Goal: Transaction & Acquisition: Download file/media

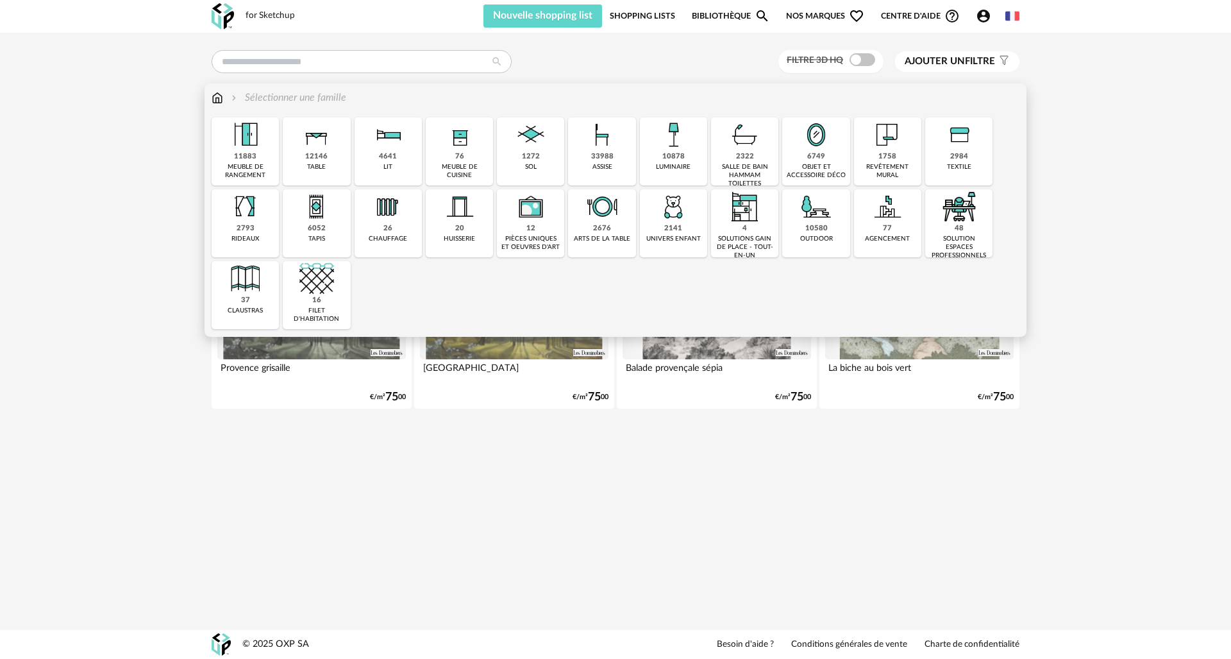
click at [601, 160] on div "33988" at bounding box center [602, 157] width 22 height 10
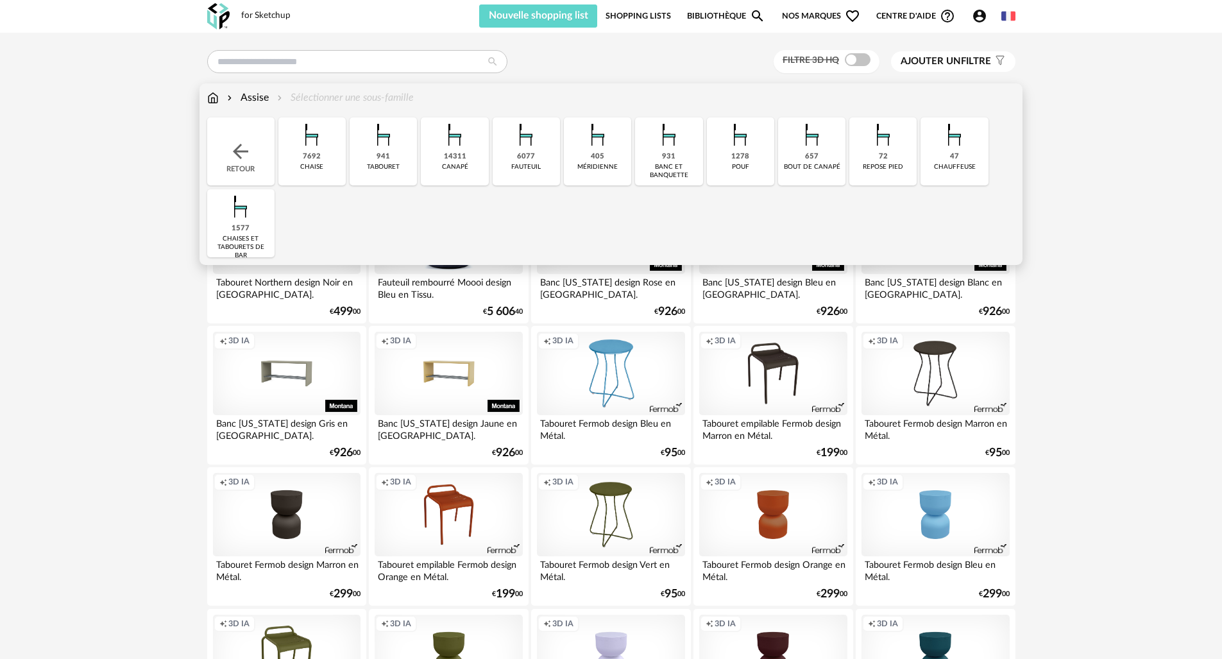
click at [447, 159] on div "14311" at bounding box center [455, 157] width 22 height 10
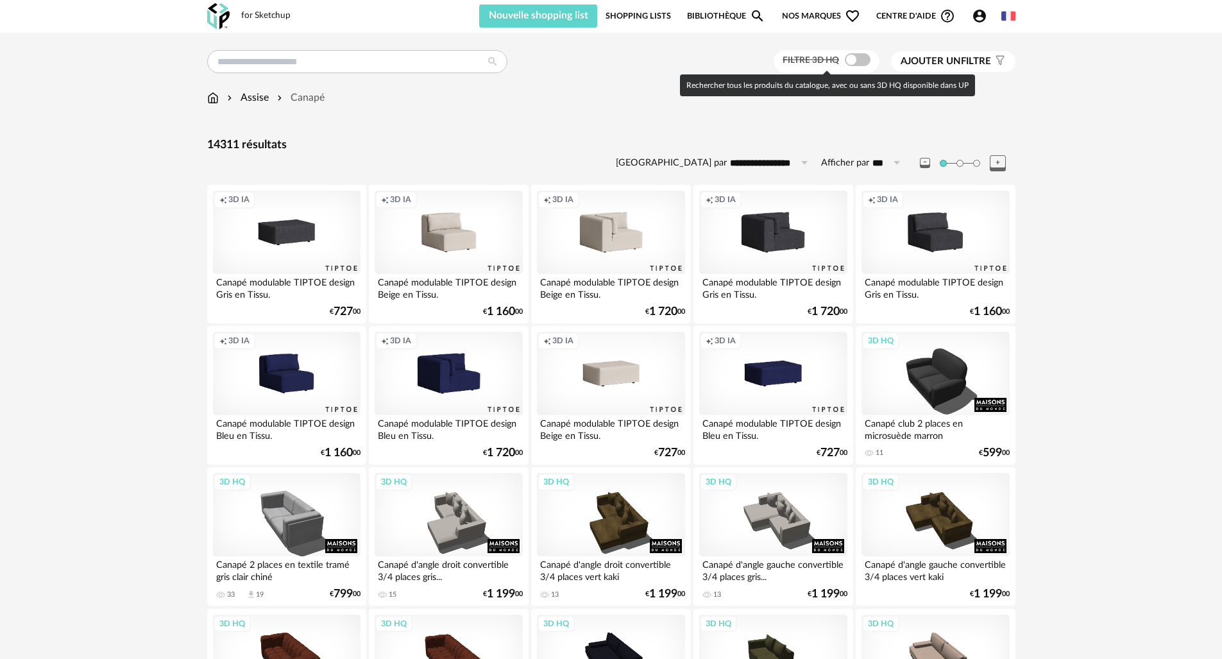
click at [861, 59] on span at bounding box center [858, 59] width 26 height 13
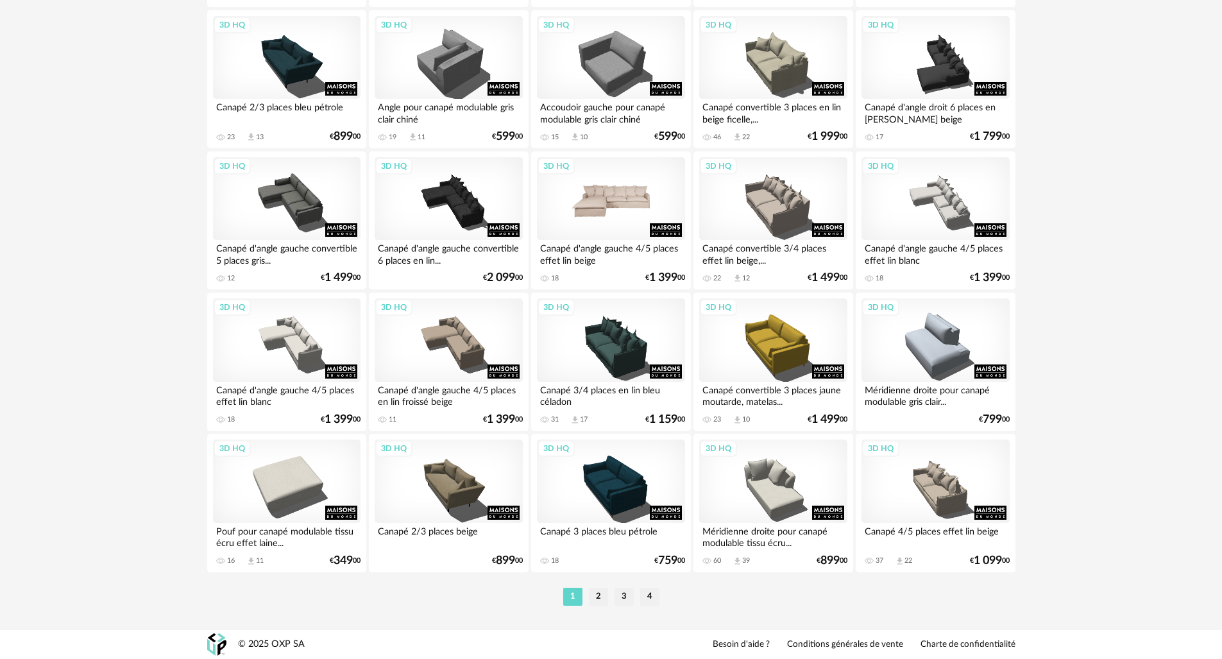
scroll to position [2442, 0]
click at [599, 596] on li "2" at bounding box center [598, 596] width 19 height 18
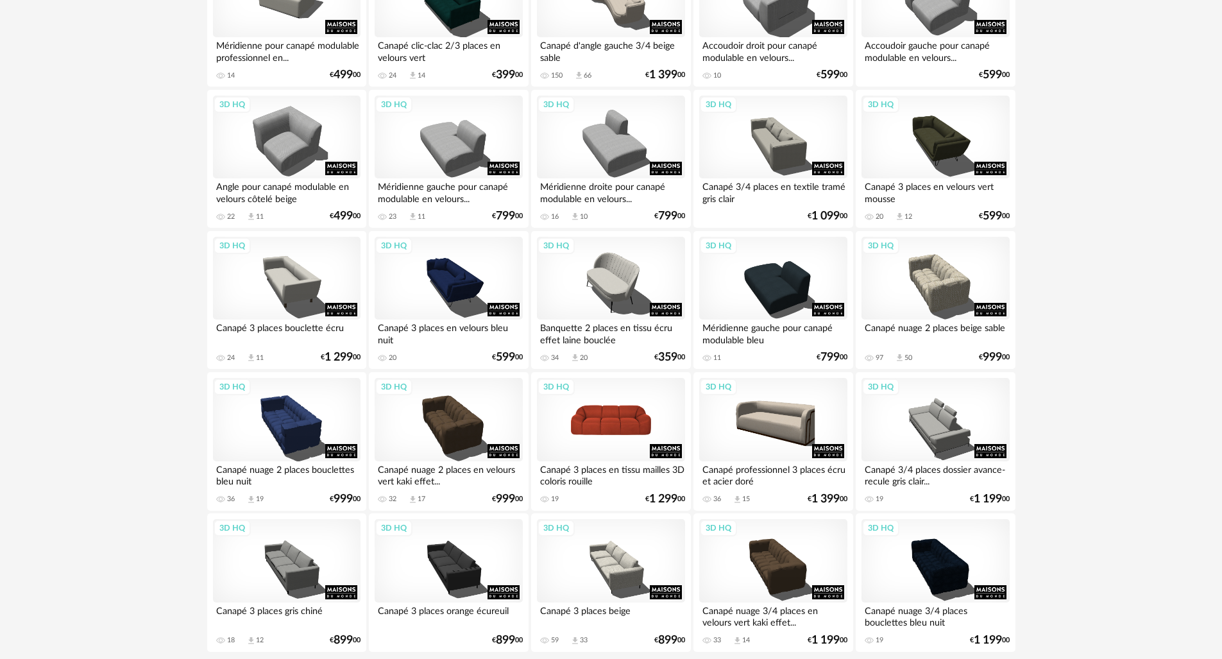
scroll to position [2442, 0]
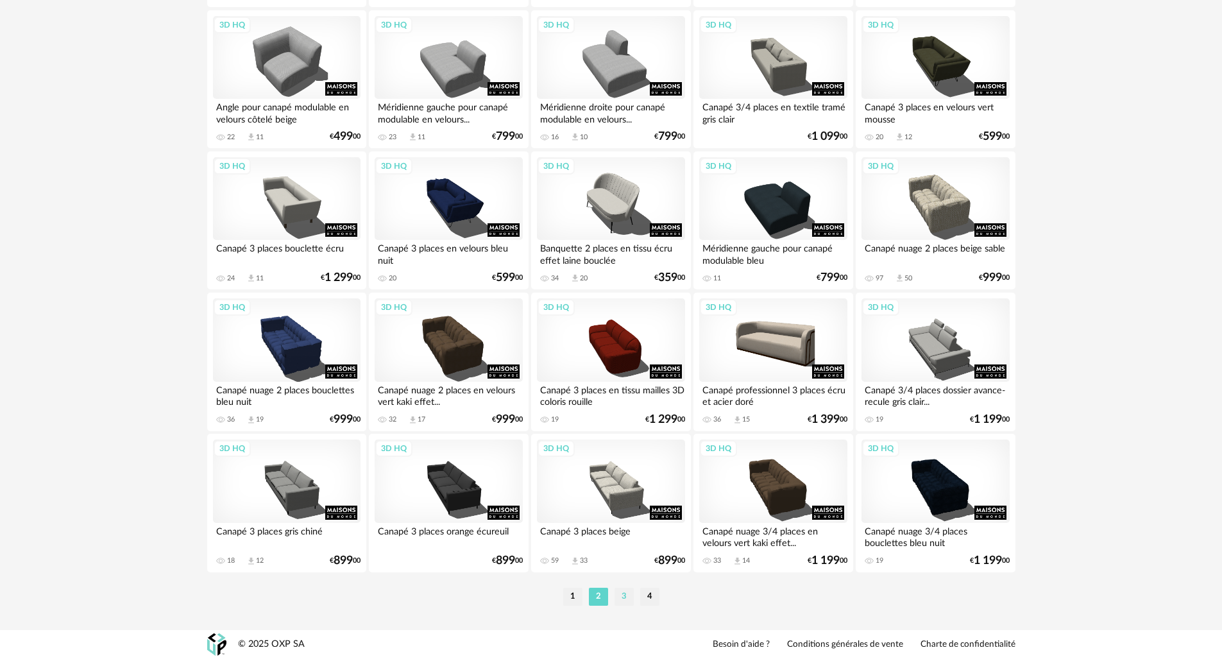
click at [625, 599] on li "3" at bounding box center [623, 596] width 19 height 18
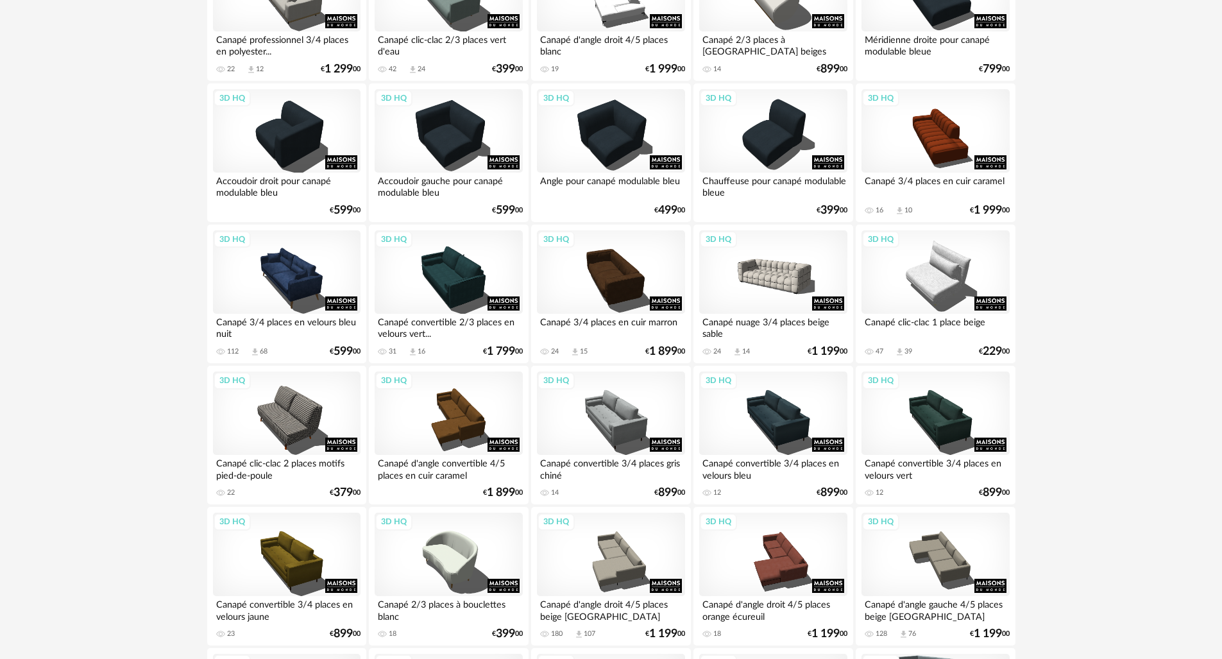
scroll to position [1215, 0]
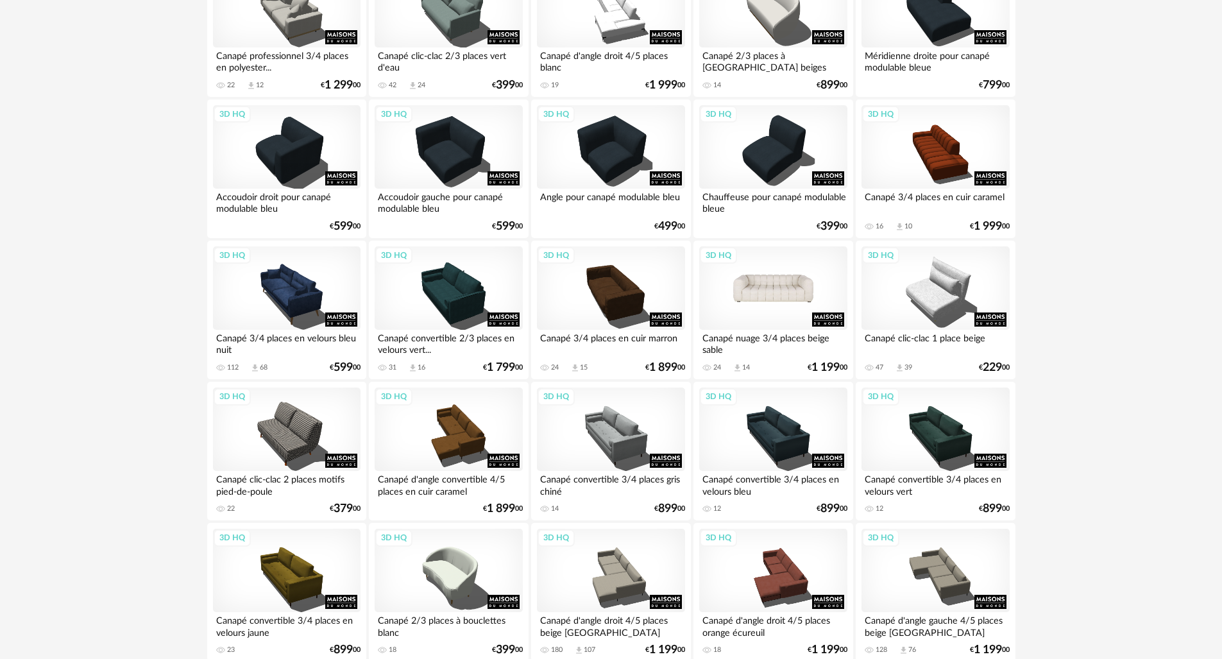
click at [767, 290] on div "3D HQ" at bounding box center [772, 287] width 147 height 83
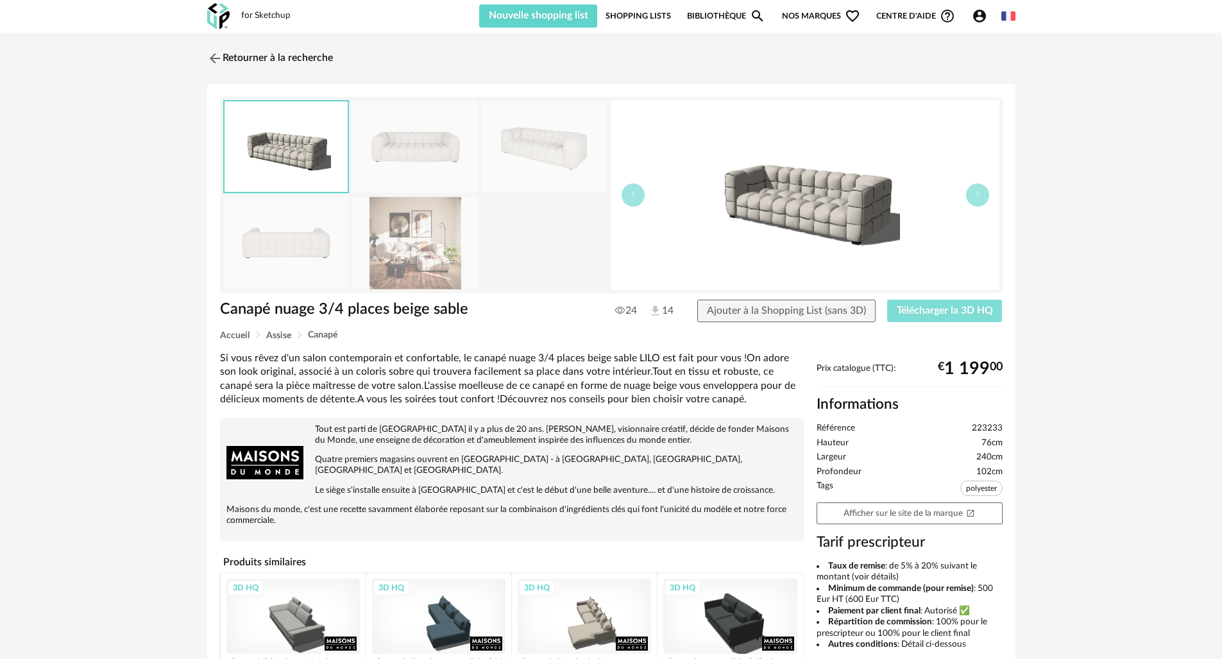
click at [933, 310] on span "Télécharger la 3D HQ" at bounding box center [944, 310] width 96 height 10
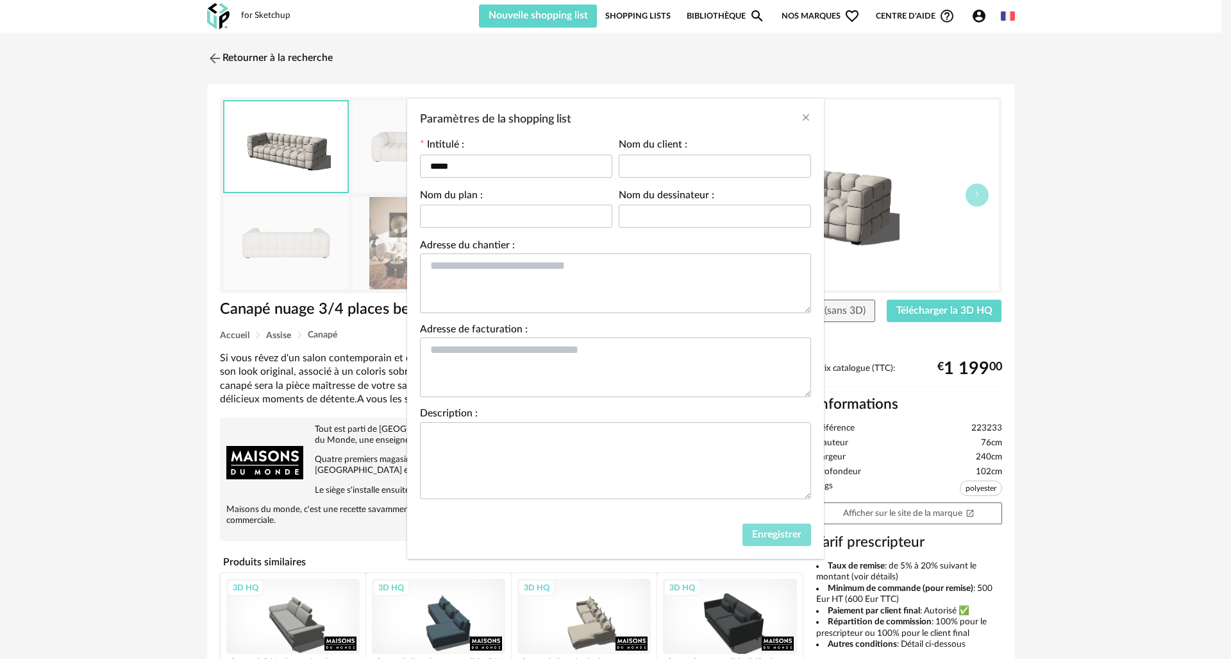
click at [772, 539] on span "Enregistrer" at bounding box center [776, 534] width 49 height 10
